Goal: Use online tool/utility

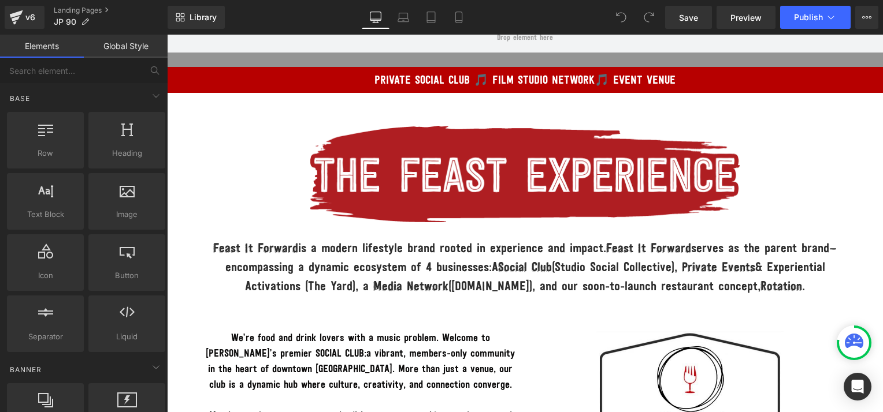
scroll to position [89, 0]
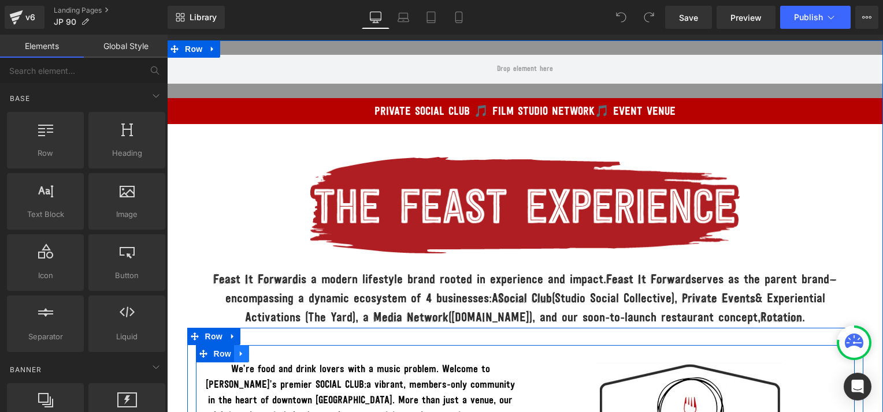
click at [238, 352] on icon at bounding box center [241, 354] width 8 height 9
click at [267, 352] on icon at bounding box center [271, 354] width 8 height 8
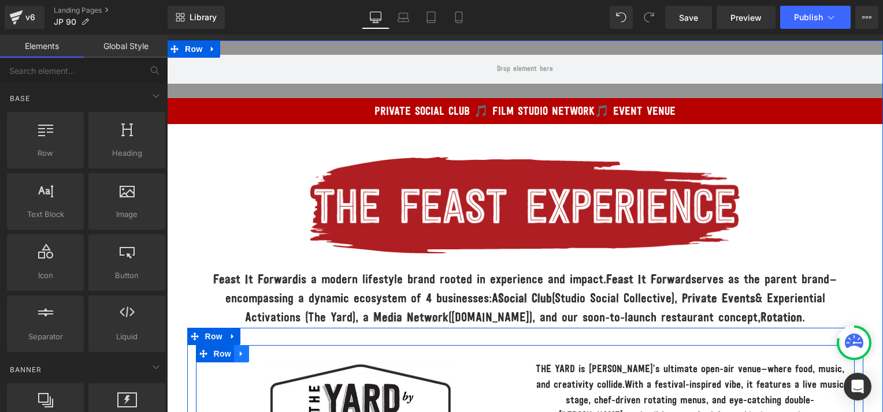
click at [237, 353] on icon at bounding box center [241, 354] width 8 height 9
click at [267, 354] on icon at bounding box center [271, 354] width 8 height 8
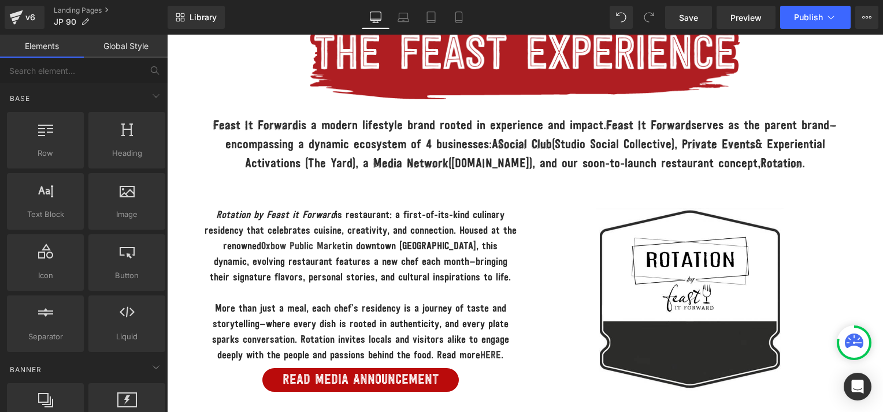
scroll to position [278, 0]
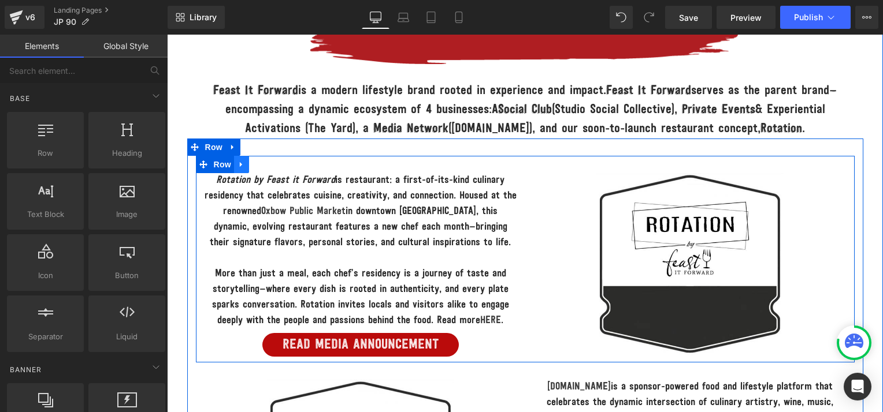
click at [236, 167] on link at bounding box center [241, 164] width 15 height 17
click at [267, 164] on icon at bounding box center [271, 165] width 8 height 9
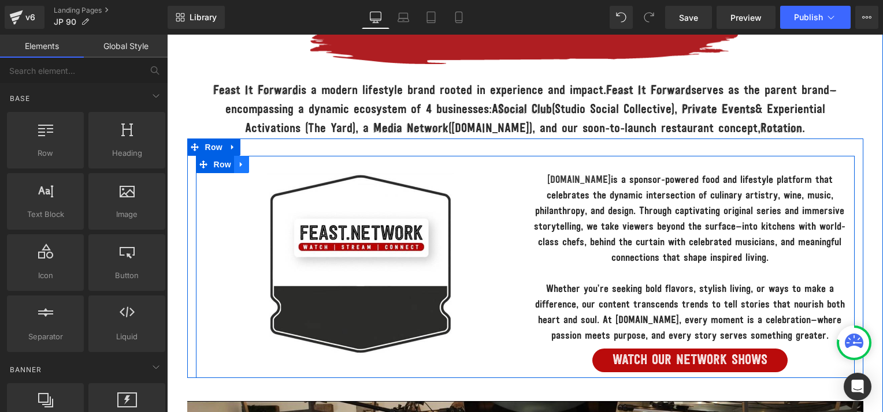
click at [240, 165] on icon at bounding box center [241, 164] width 2 height 5
click at [267, 165] on icon at bounding box center [271, 165] width 8 height 8
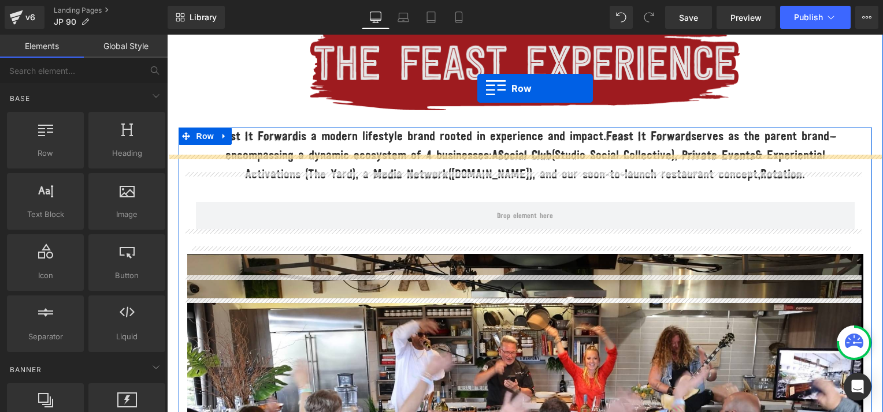
scroll to position [174, 0]
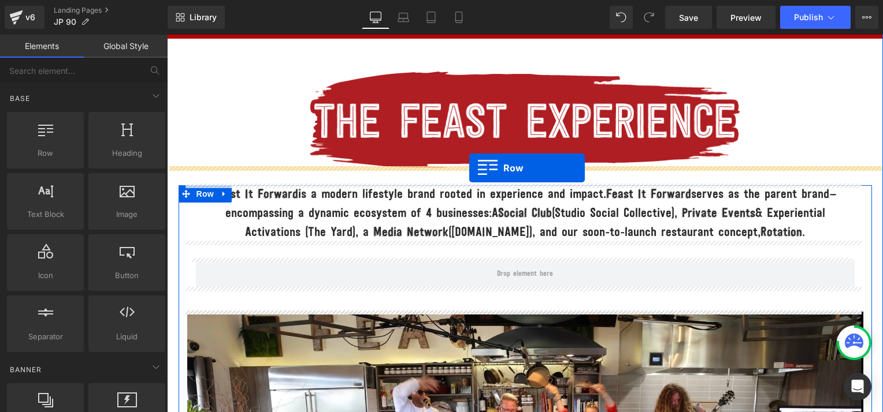
drag, startPoint x: 218, startPoint y: 184, endPoint x: 469, endPoint y: 167, distance: 251.8
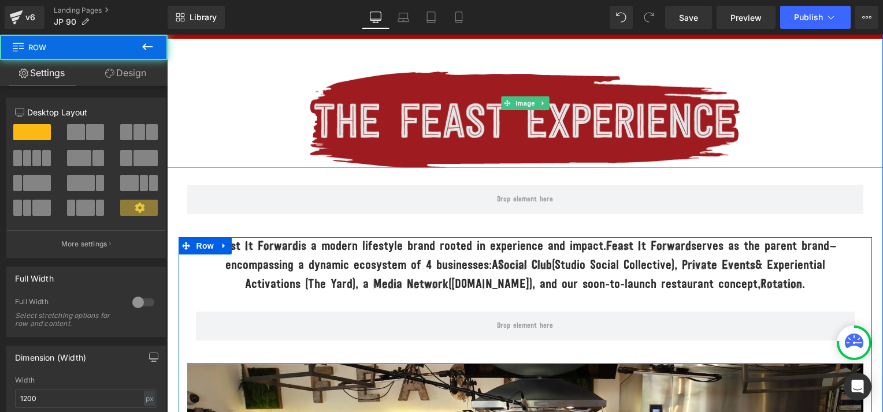
click at [515, 118] on img at bounding box center [524, 103] width 429 height 129
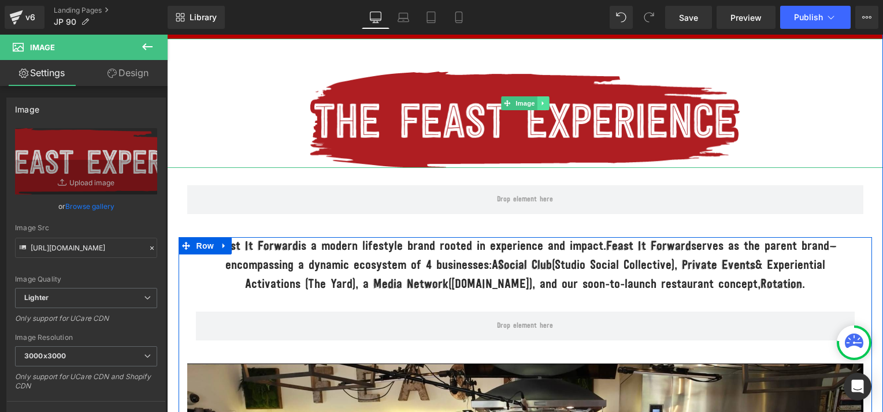
click at [539, 102] on icon at bounding box center [542, 103] width 6 height 7
click at [546, 103] on icon at bounding box center [549, 103] width 6 height 7
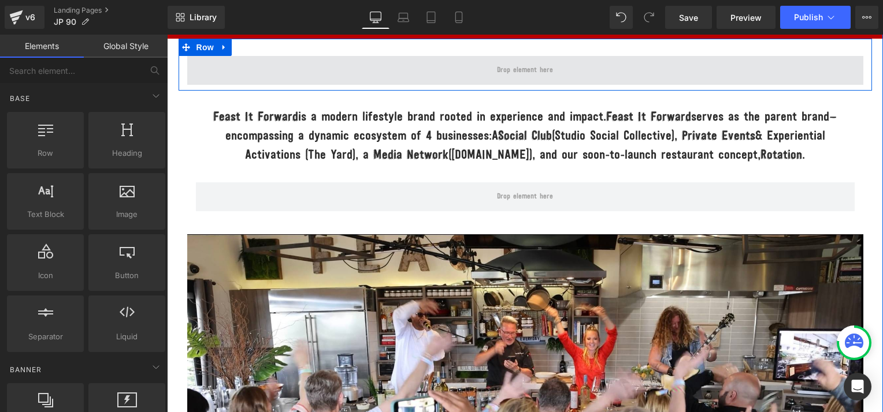
click at [429, 77] on span at bounding box center [525, 70] width 676 height 29
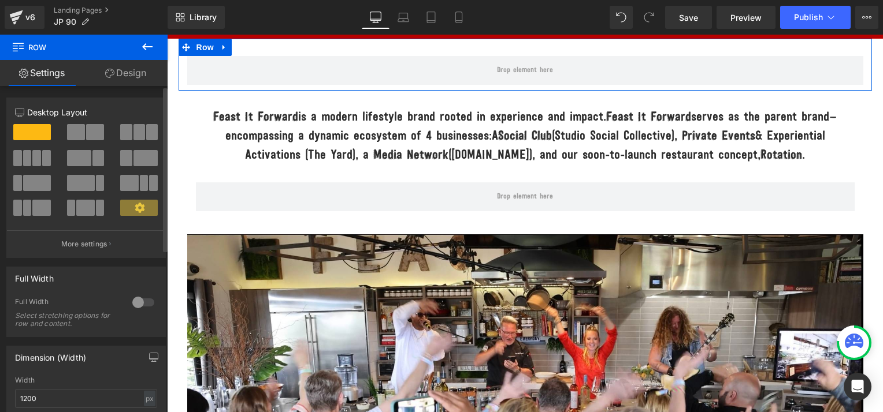
click at [124, 126] on span at bounding box center [126, 132] width 12 height 16
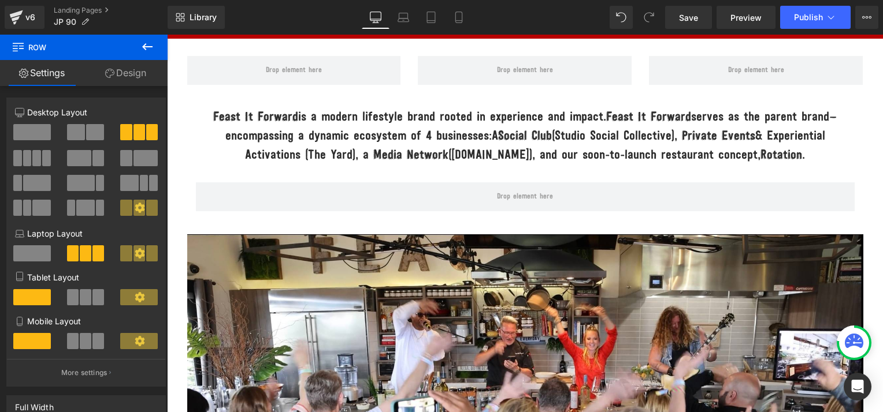
click at [144, 47] on icon at bounding box center [147, 46] width 10 height 7
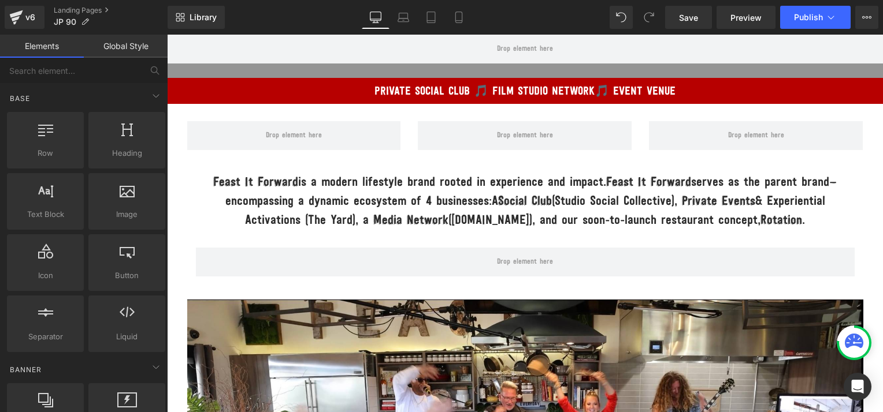
scroll to position [94, 0]
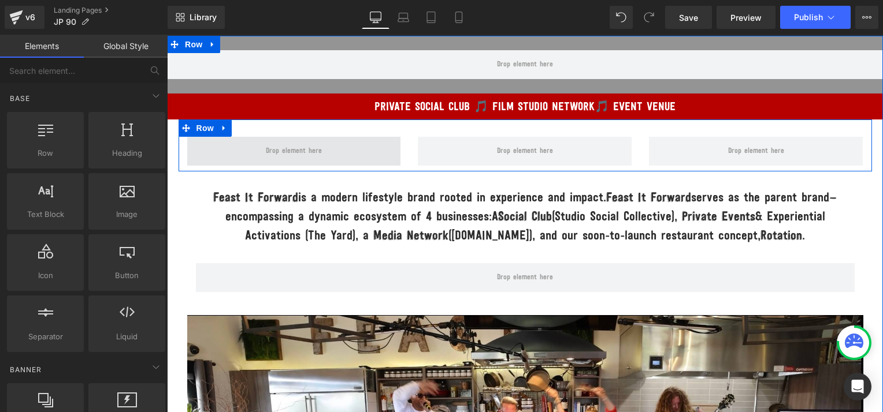
click at [322, 138] on span at bounding box center [294, 151] width 214 height 29
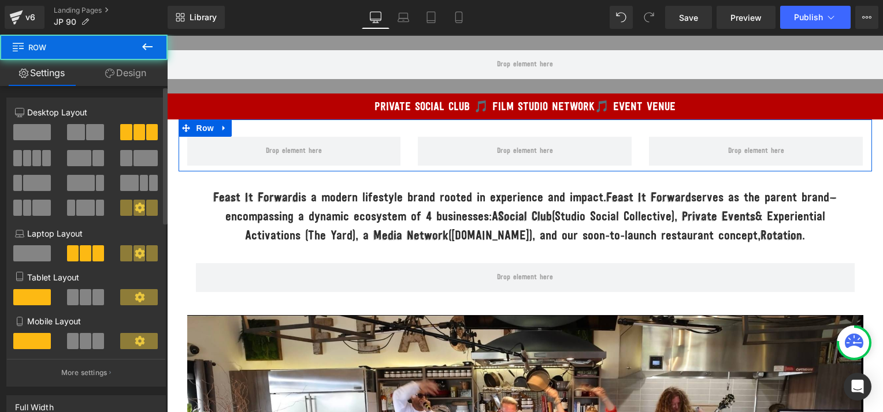
click at [39, 129] on span at bounding box center [32, 132] width 38 height 16
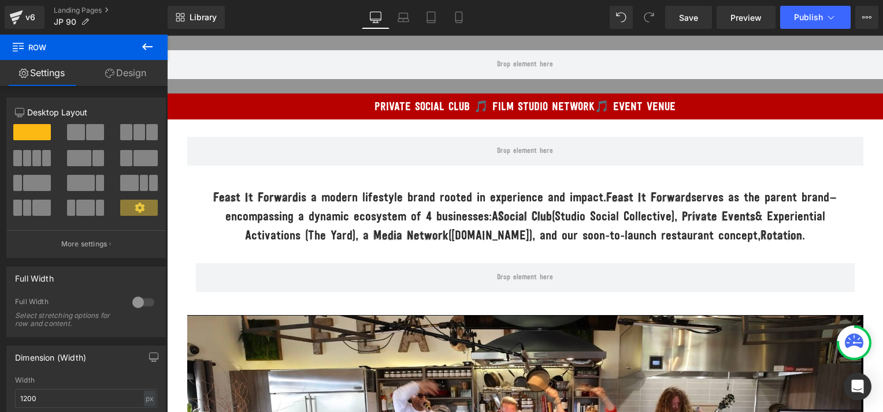
click at [148, 44] on icon at bounding box center [147, 47] width 14 height 14
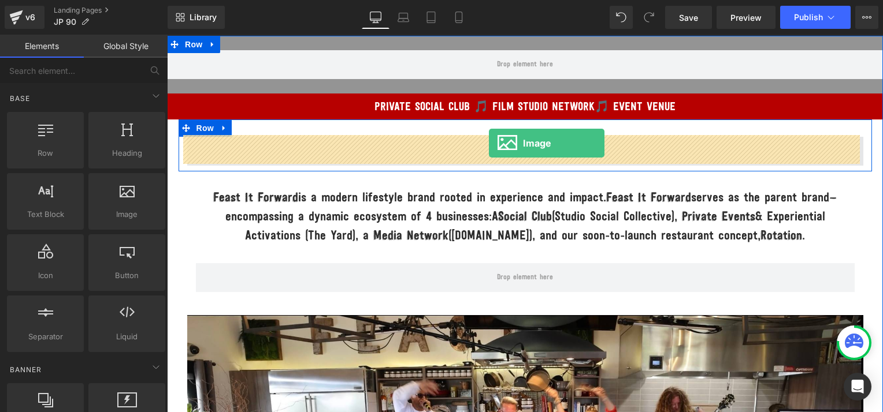
drag, startPoint x: 291, startPoint y: 242, endPoint x: 489, endPoint y: 143, distance: 221.6
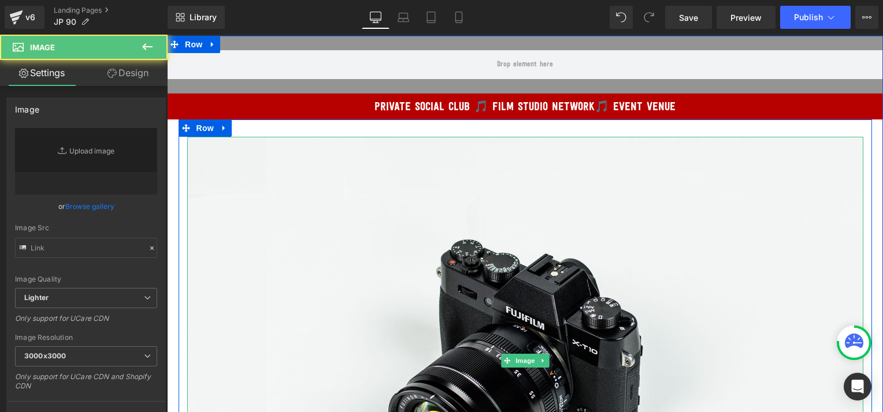
type input "//d1um8515vdn9kb.cloudfront.net/images/parallax.jpg"
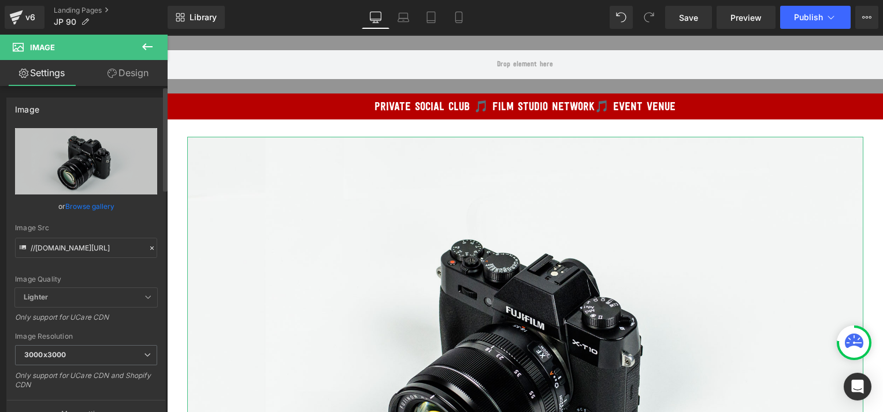
click at [94, 206] on link "Browse gallery" at bounding box center [89, 206] width 49 height 20
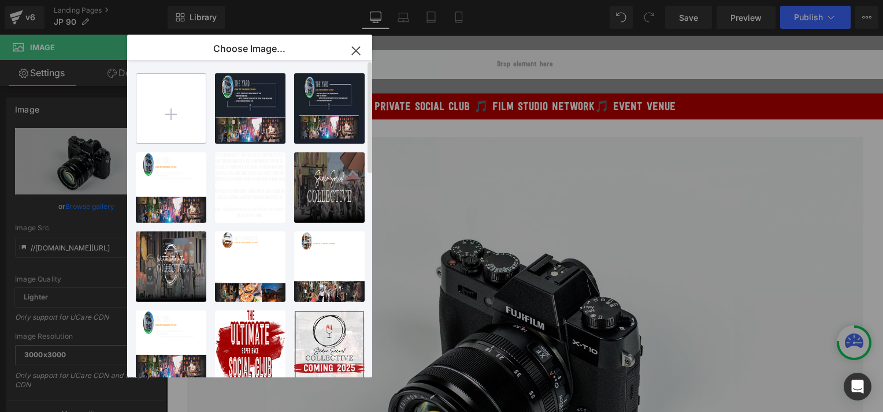
click at [166, 105] on input "file" at bounding box center [170, 108] width 69 height 69
click at [351, 51] on icon "button" at bounding box center [356, 51] width 18 height 18
